Goal: Task Accomplishment & Management: Use online tool/utility

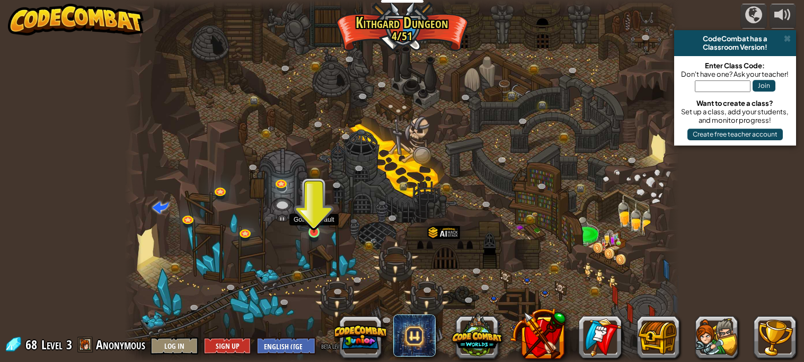
click at [311, 229] on img at bounding box center [313, 217] width 13 height 31
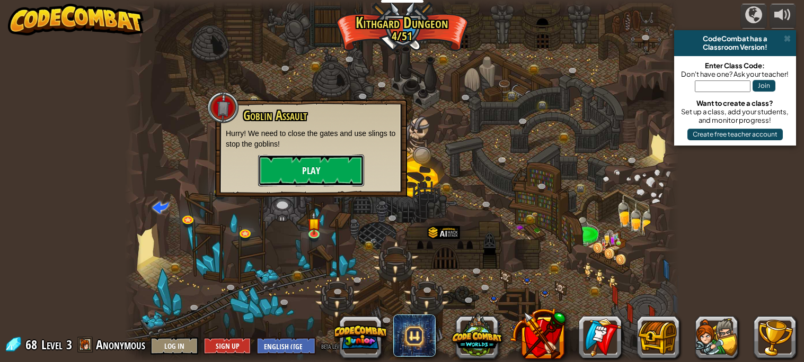
click at [349, 163] on button "Play" at bounding box center [311, 171] width 106 height 32
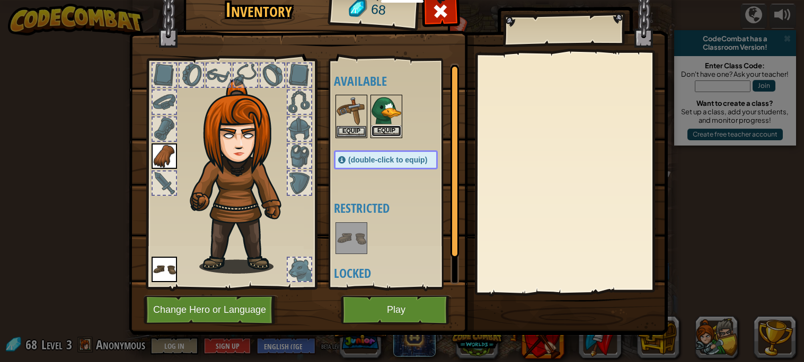
click at [385, 131] on button "Equip" at bounding box center [386, 131] width 30 height 11
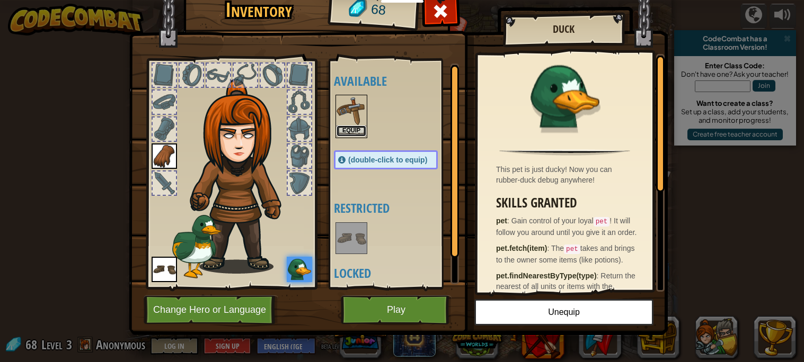
click at [338, 129] on button "Equip" at bounding box center [352, 131] width 30 height 11
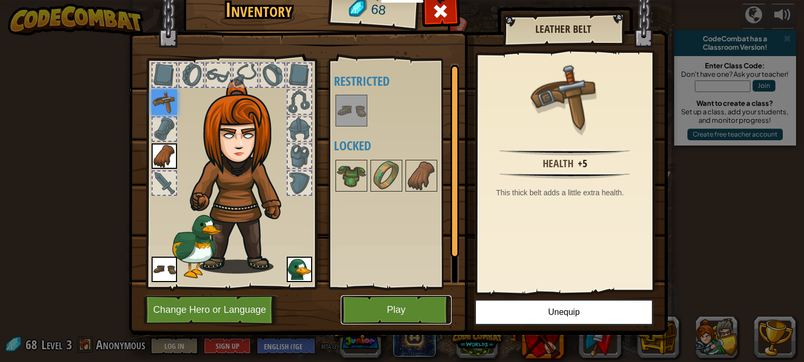
click at [421, 304] on button "Play" at bounding box center [396, 310] width 111 height 29
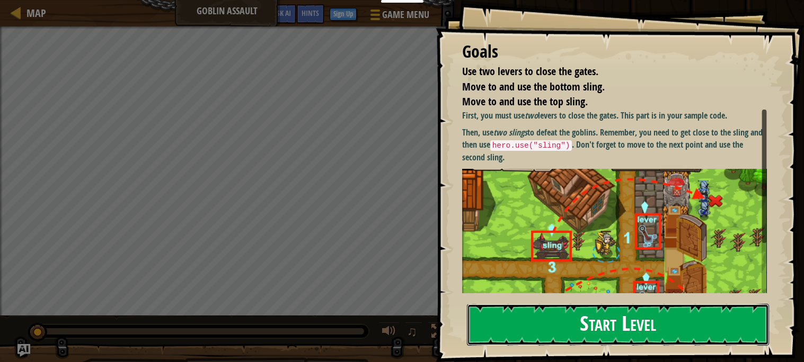
click at [640, 317] on button "Start Level" at bounding box center [618, 325] width 302 height 42
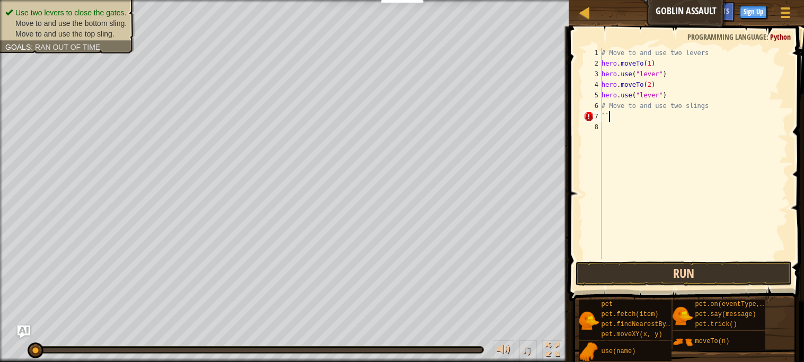
scroll to position [4, 0]
type textarea "`"
